Goal: Contribute content: Add original content to the website for others to see

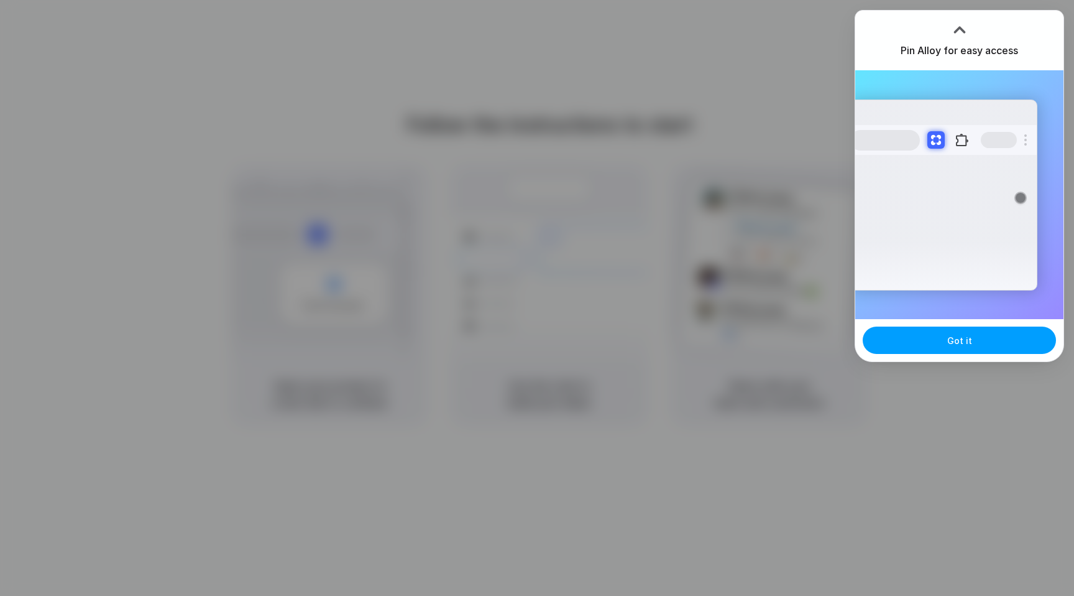
click at [949, 344] on span "Got it" at bounding box center [960, 340] width 25 height 13
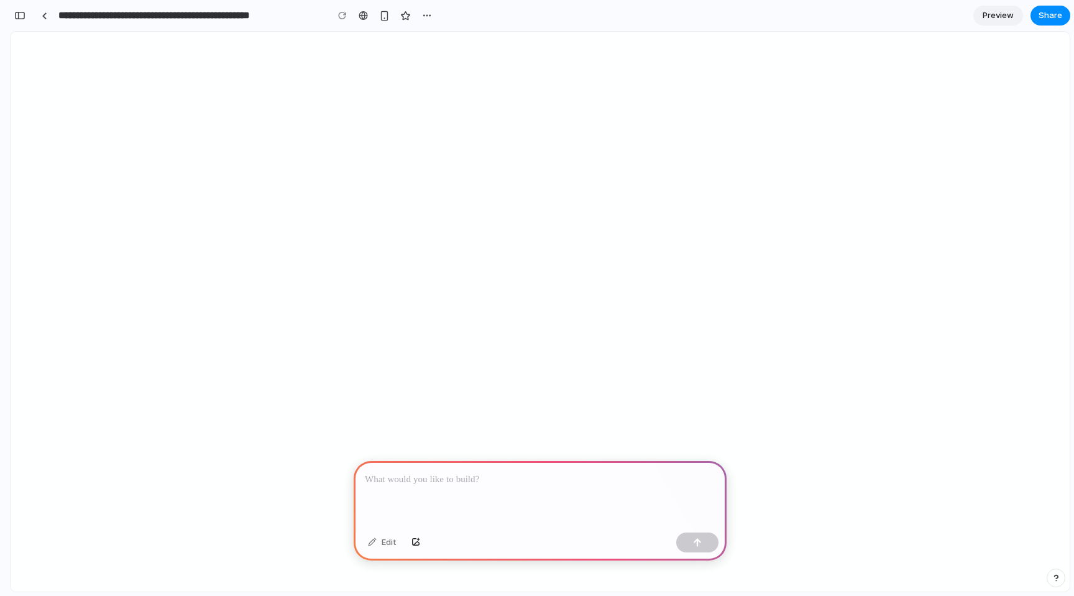
select select
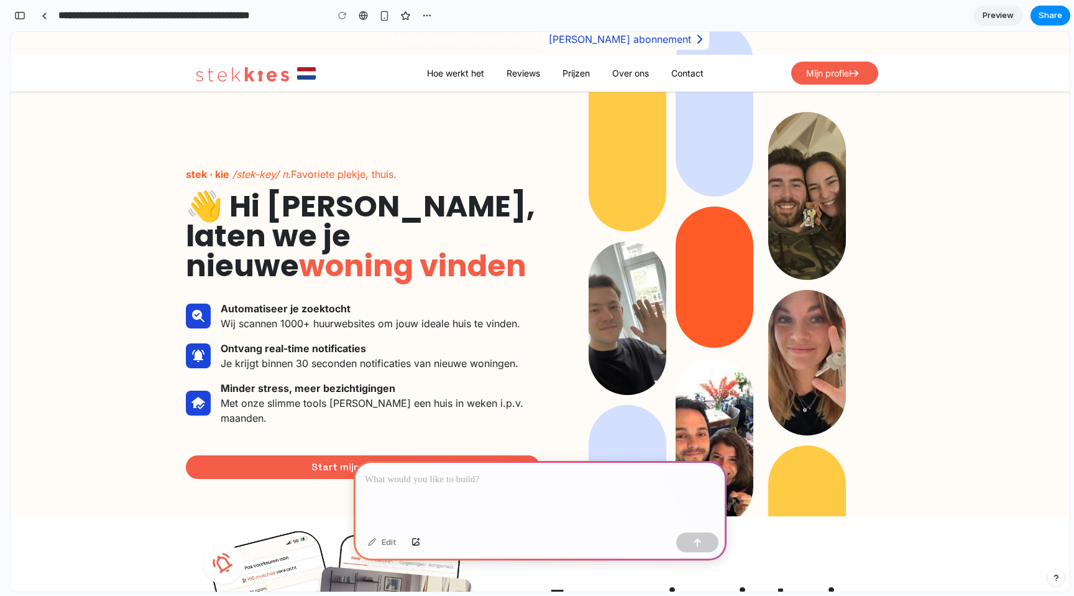
scroll to position [10, 0]
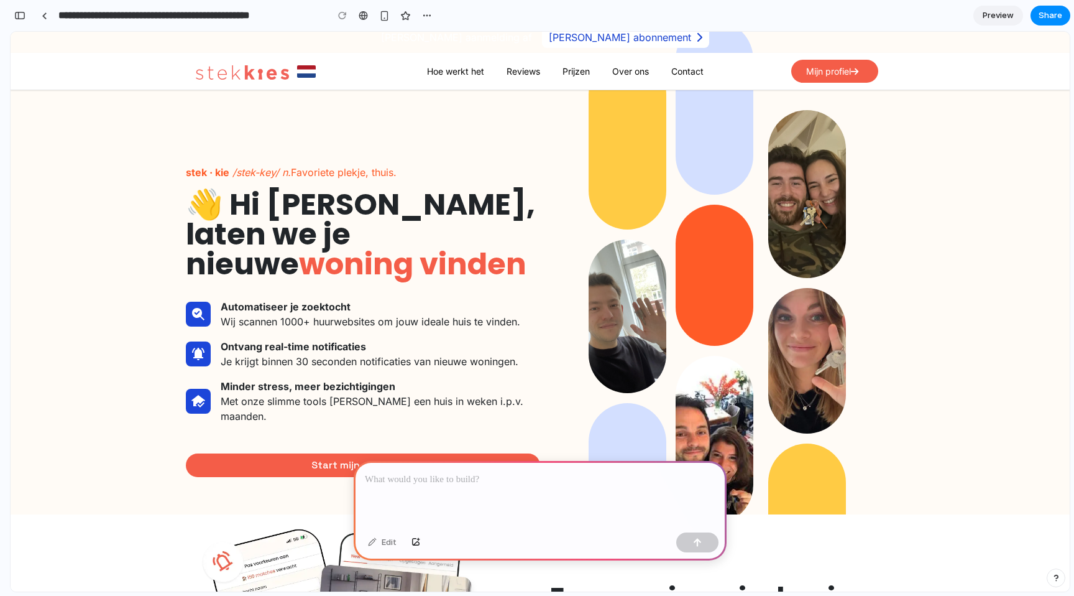
click at [255, 61] on link at bounding box center [242, 71] width 93 height 25
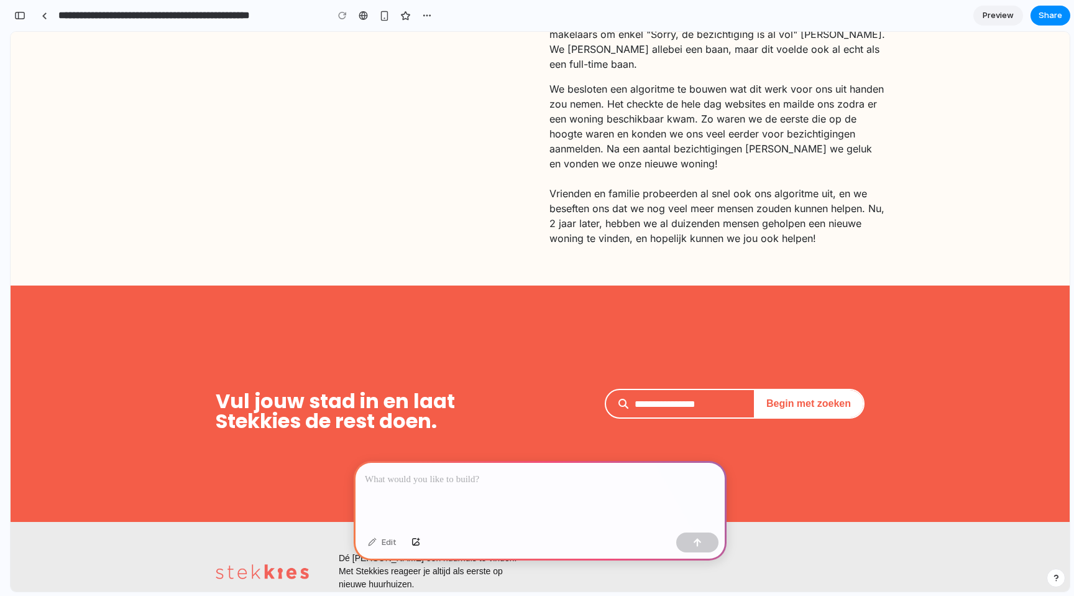
scroll to position [3161, 0]
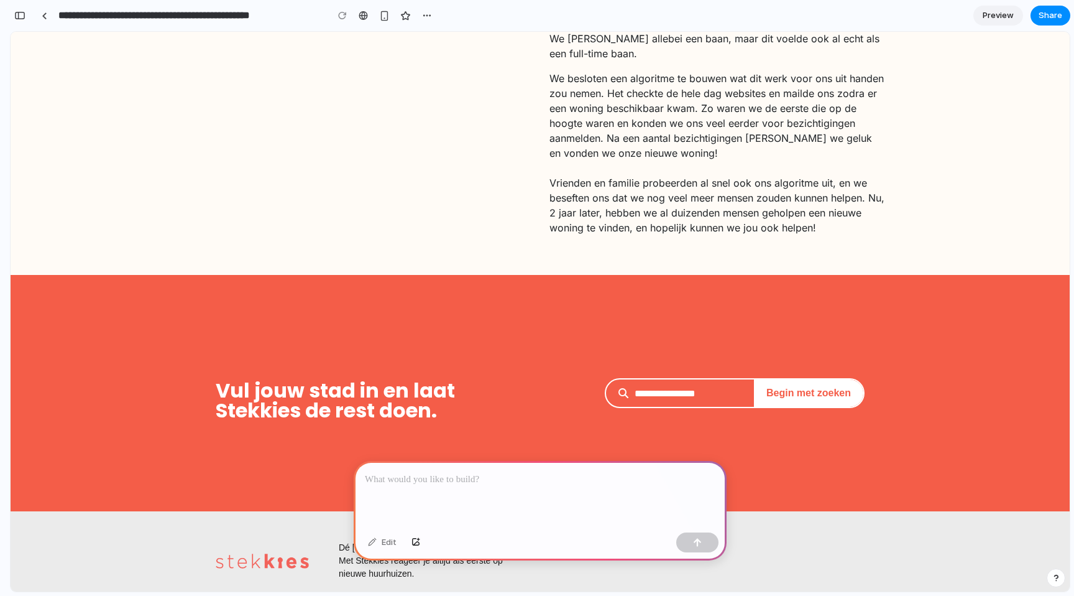
click at [423, 478] on p at bounding box center [540, 479] width 351 height 15
click at [543, 478] on p "**********" at bounding box center [540, 479] width 351 height 15
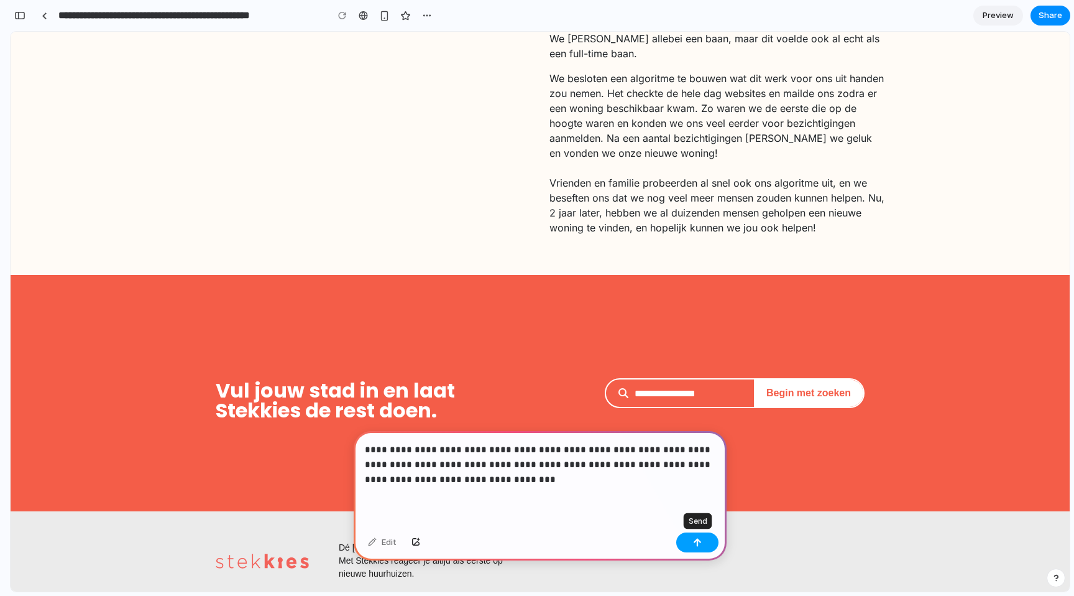
click at [688, 543] on button "button" at bounding box center [698, 542] width 42 height 20
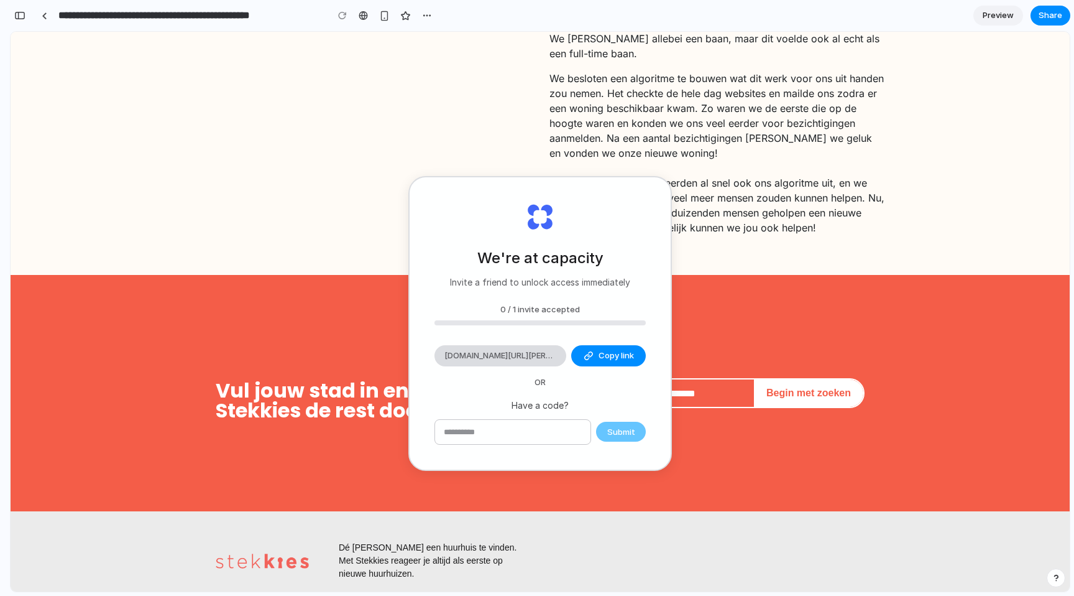
click at [530, 358] on span "alloy.app/invite/jeroen-van-der-es-TLGBXY" at bounding box center [501, 355] width 112 height 12
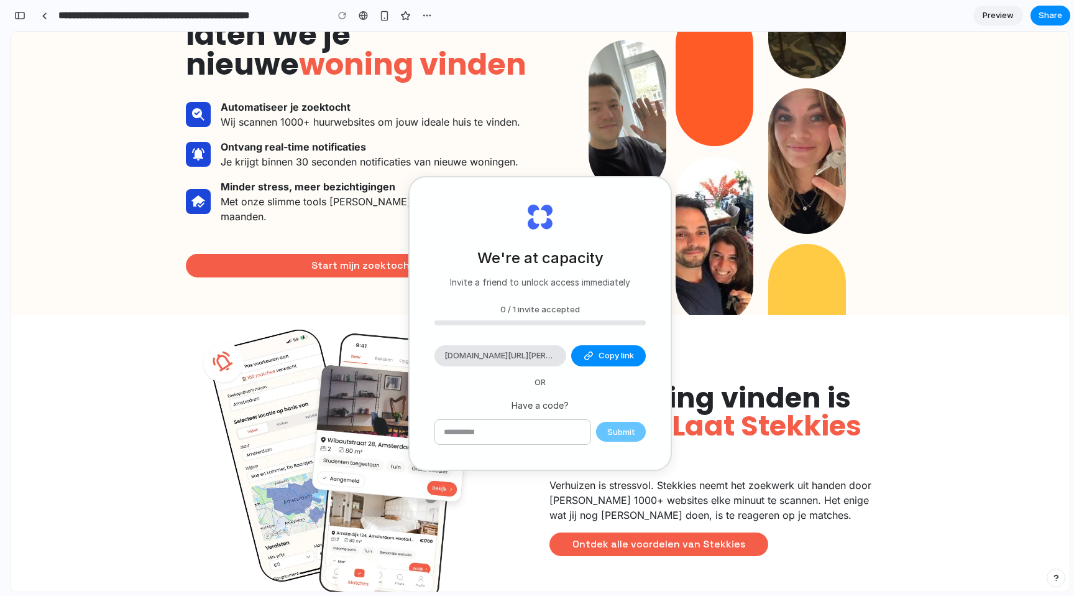
scroll to position [0, 0]
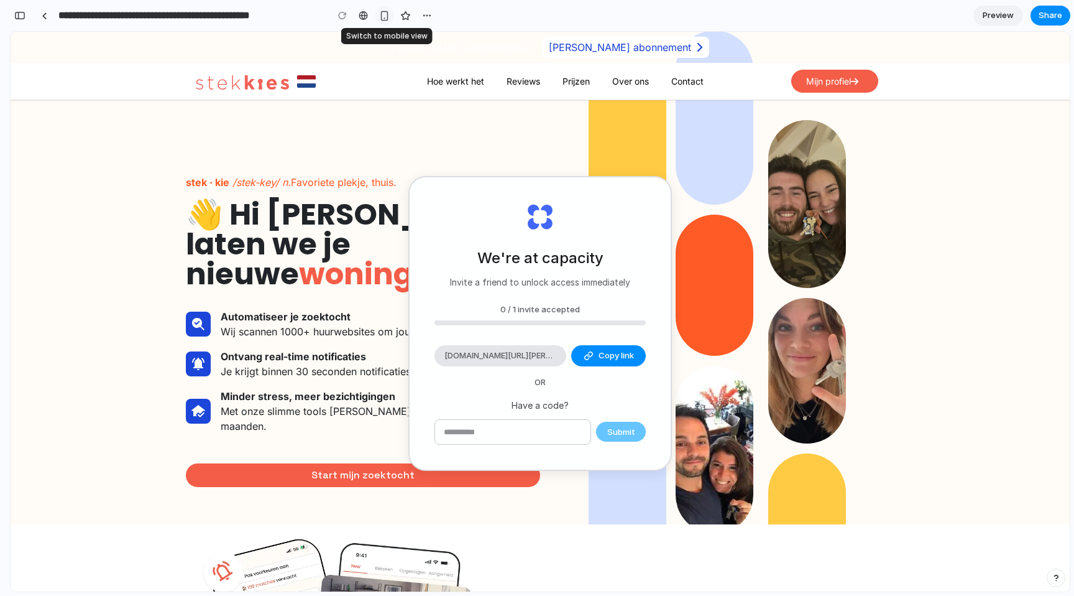
click at [382, 16] on div "button" at bounding box center [384, 16] width 11 height 11
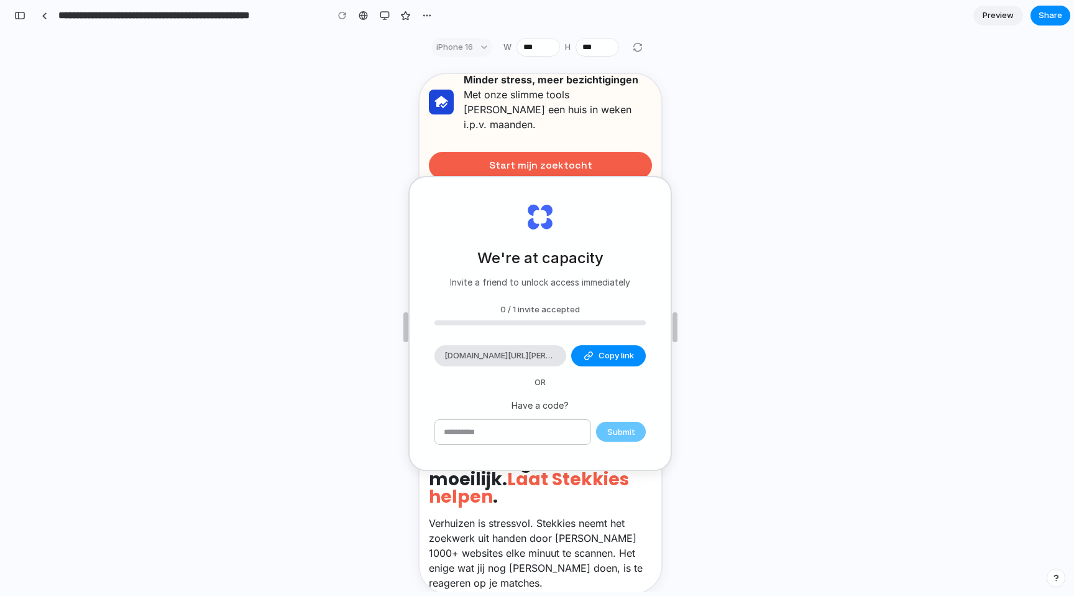
scroll to position [473, 0]
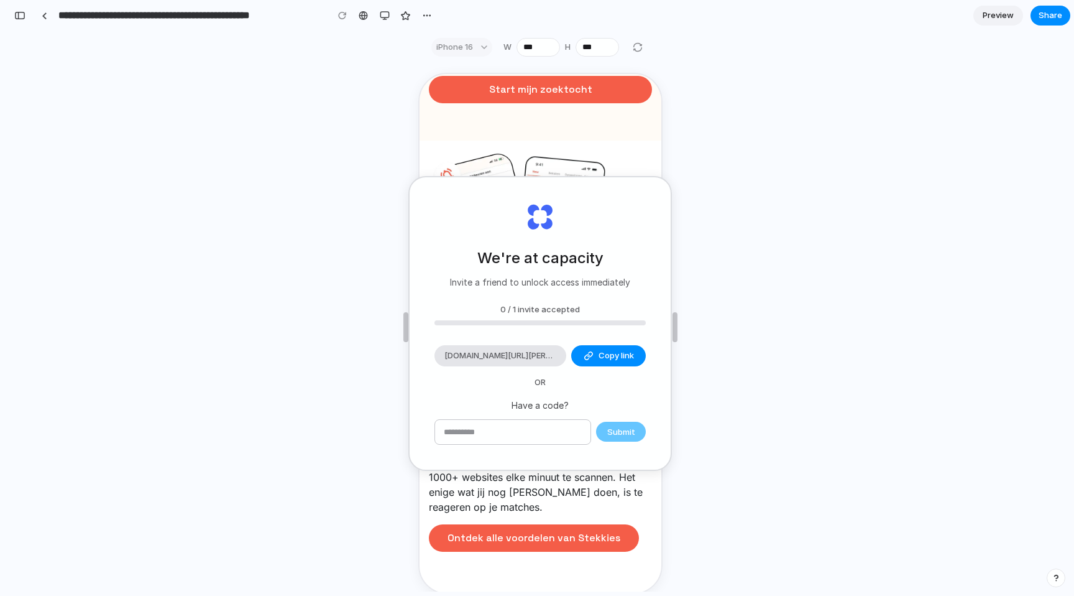
click at [292, 221] on div "We're at capacity Invite a friend to unlock access immediately 0 / 1 invite acc…" at bounding box center [541, 327] width 1060 height 529
click at [589, 353] on div "button" at bounding box center [589, 356] width 10 height 10
click at [526, 357] on span "alloy.app/invite/jeroen-van-der-es-TLGBXY" at bounding box center [501, 355] width 112 height 12
click at [530, 435] on input "text" at bounding box center [512, 432] width 155 height 25
click at [623, 149] on img at bounding box center [538, 262] width 223 height 227
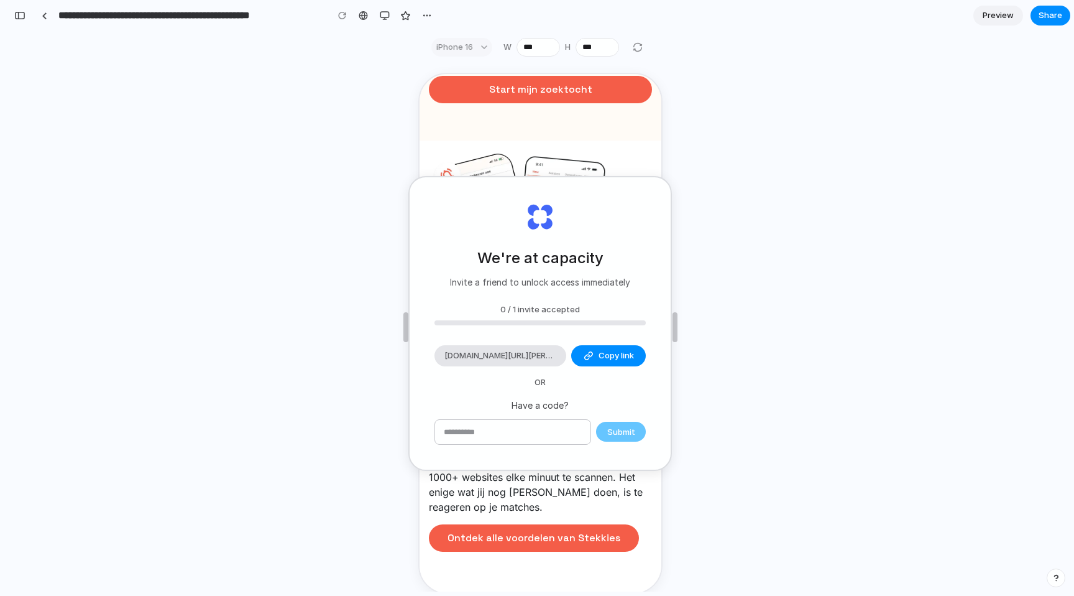
type input "**********"
